Goal: Task Accomplishment & Management: Use online tool/utility

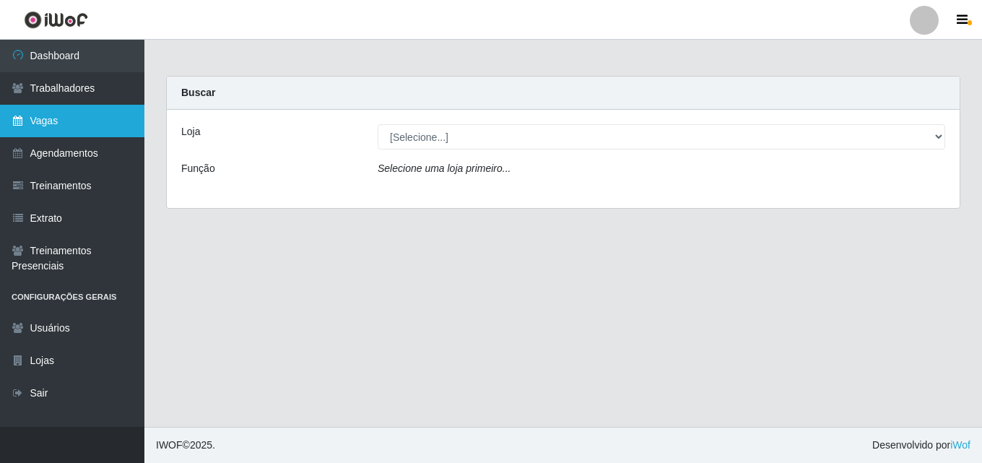
click at [57, 123] on link "Vagas" at bounding box center [72, 121] width 144 height 33
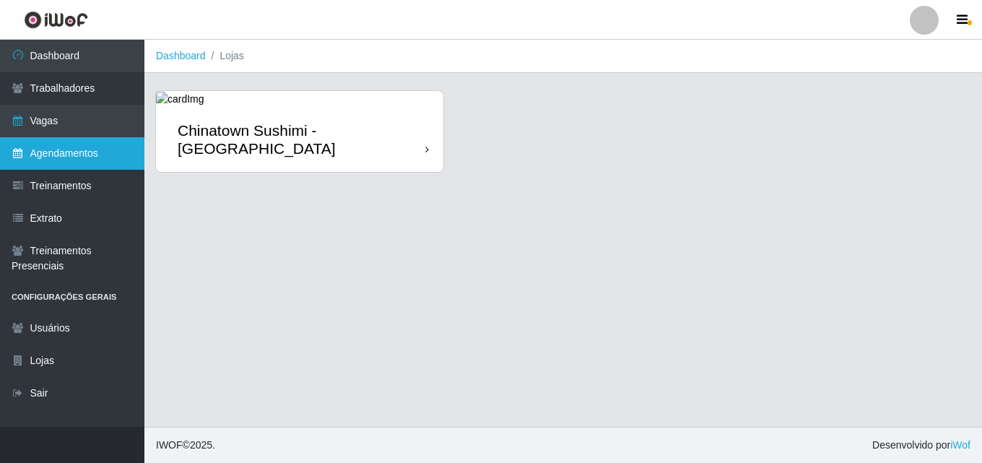
drag, startPoint x: 114, startPoint y: 147, endPoint x: 126, endPoint y: 160, distance: 17.9
click at [113, 147] on link "Agendamentos" at bounding box center [72, 153] width 144 height 33
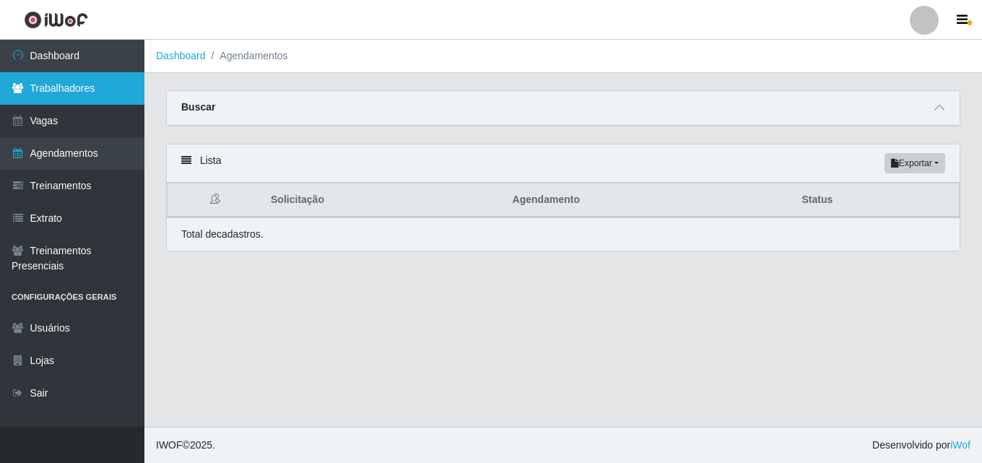
click at [118, 84] on link "Trabalhadores" at bounding box center [72, 88] width 144 height 33
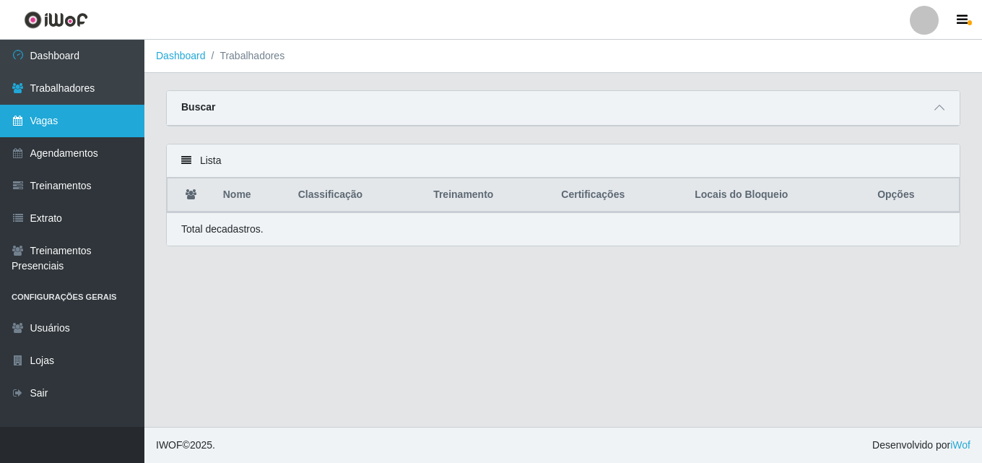
click at [51, 119] on link "Vagas" at bounding box center [72, 121] width 144 height 33
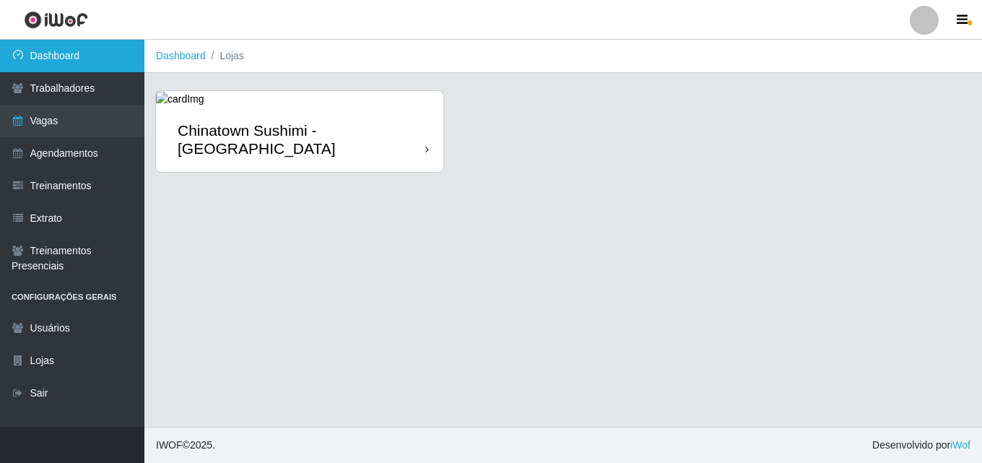
click at [69, 44] on link "Dashboard" at bounding box center [72, 56] width 144 height 33
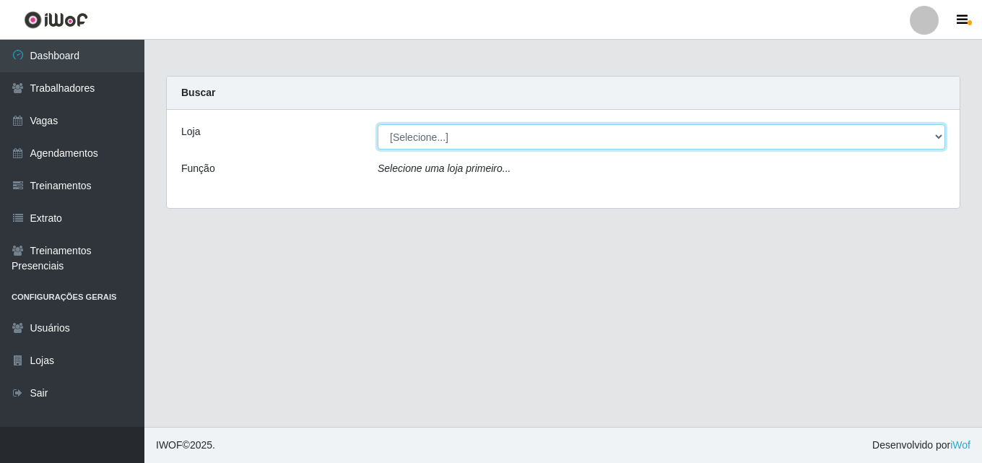
click at [528, 134] on select "[Selecione...] Chinatown Sushimi - [GEOGRAPHIC_DATA]" at bounding box center [662, 136] width 568 height 25
select select "357"
click at [378, 124] on select "[Selecione...] Chinatown Sushimi - [GEOGRAPHIC_DATA]" at bounding box center [662, 136] width 568 height 25
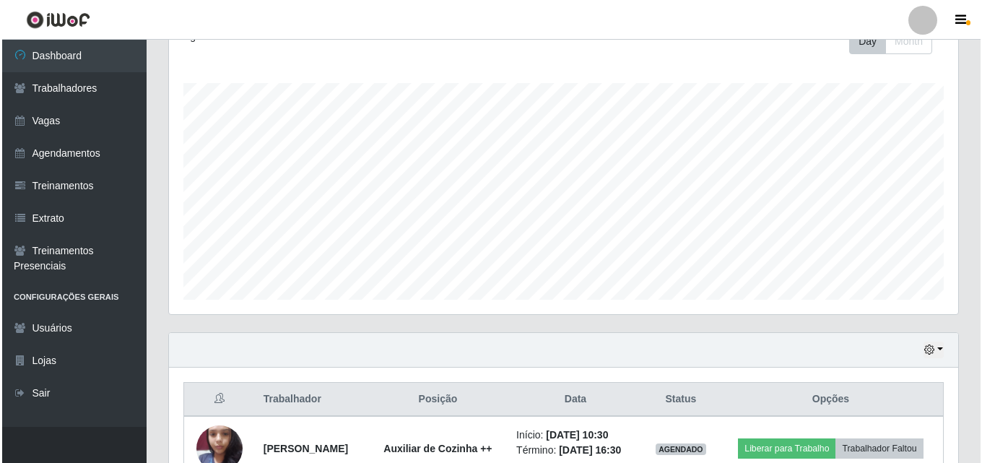
scroll to position [361, 0]
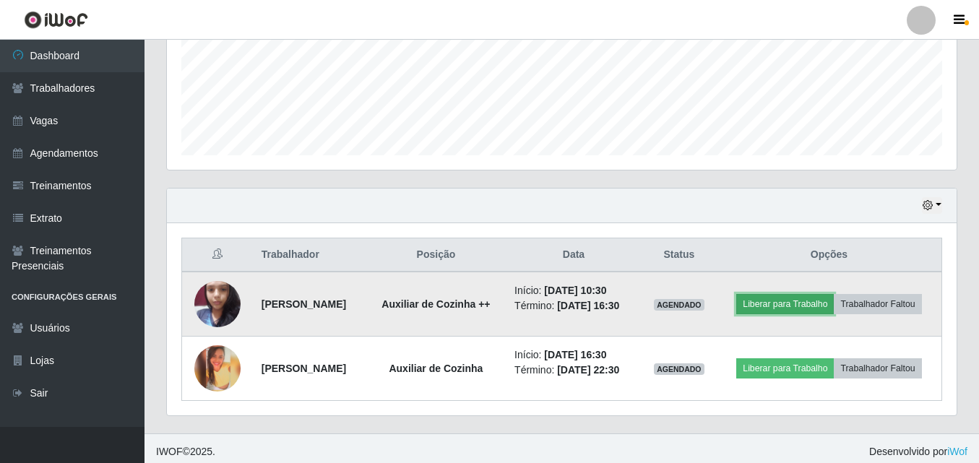
click at [795, 303] on button "Liberar para Trabalho" at bounding box center [785, 304] width 98 height 20
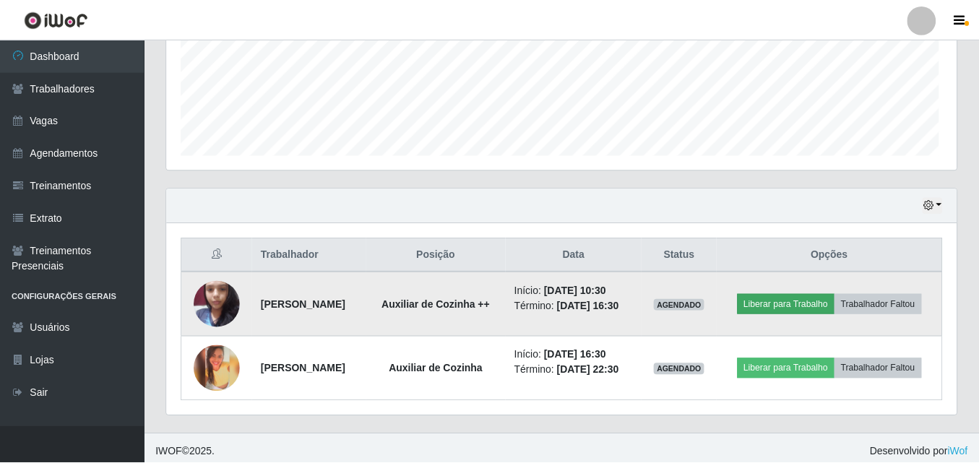
scroll to position [300, 782]
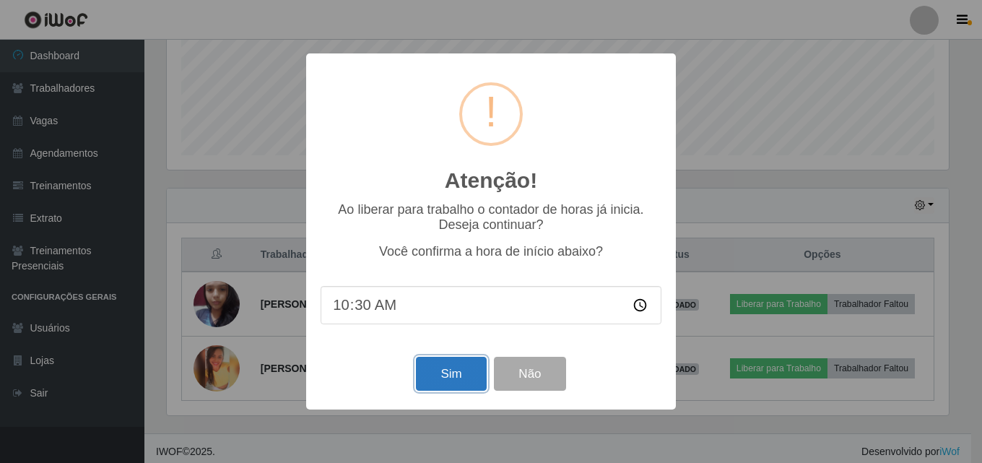
click at [432, 381] on button "Sim" at bounding box center [451, 374] width 70 height 34
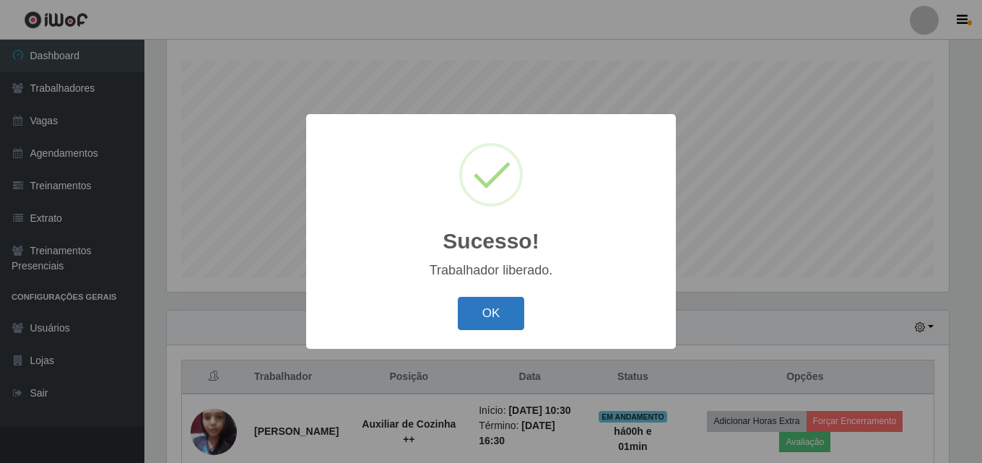
click at [492, 326] on button "OK" at bounding box center [491, 314] width 67 height 34
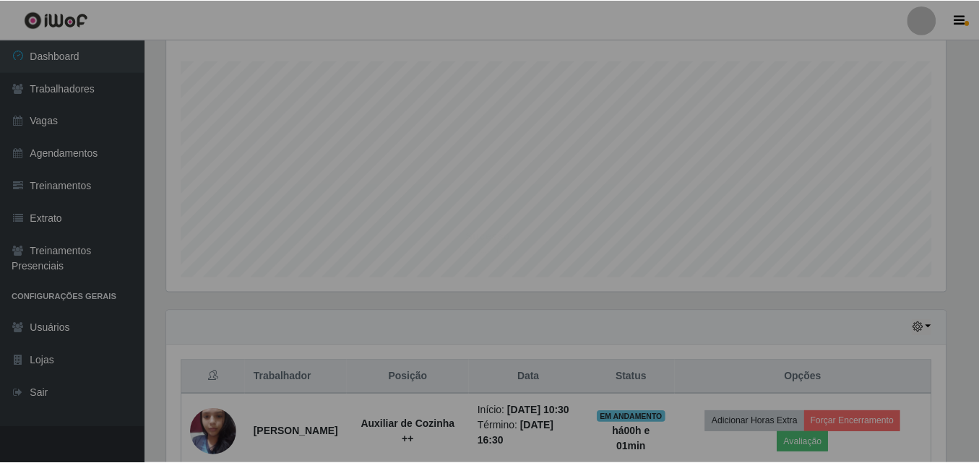
scroll to position [300, 789]
